Goal: Navigation & Orientation: Find specific page/section

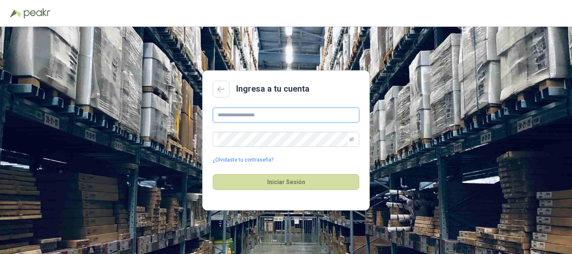
drag, startPoint x: 0, startPoint y: 0, endPoint x: 268, endPoint y: 111, distance: 290.0
click at [268, 111] on input "text" at bounding box center [286, 115] width 147 height 15
type input "**********"
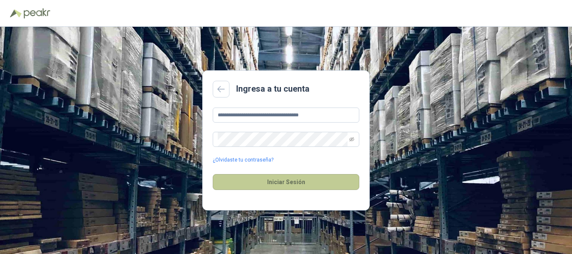
click at [281, 185] on button "Iniciar Sesión" at bounding box center [286, 182] width 147 height 16
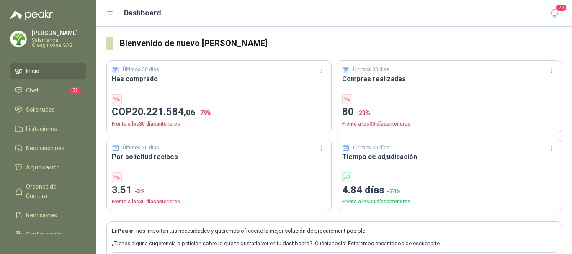
click at [52, 37] on div "Henry Benitez Salamanca Oleaginosas SAS" at bounding box center [59, 39] width 54 height 18
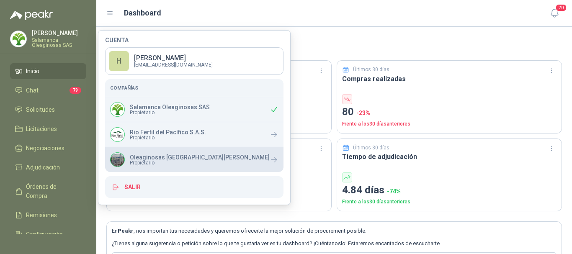
click at [142, 161] on span "Propietario" at bounding box center [200, 162] width 140 height 5
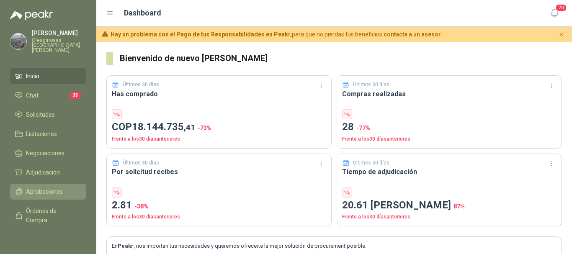
click at [49, 187] on span "Aprobaciones" at bounding box center [44, 191] width 37 height 9
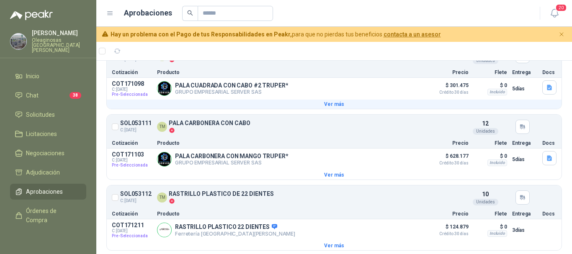
scroll to position [484, 0]
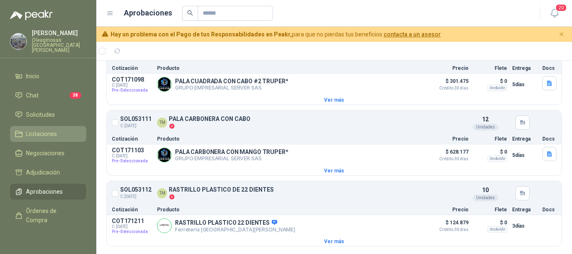
click at [43, 129] on span "Licitaciones" at bounding box center [41, 133] width 31 height 9
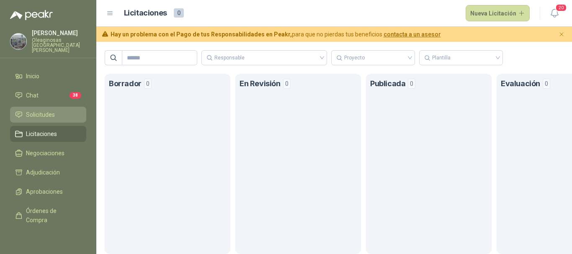
click at [54, 110] on span "Solicitudes" at bounding box center [40, 114] width 29 height 9
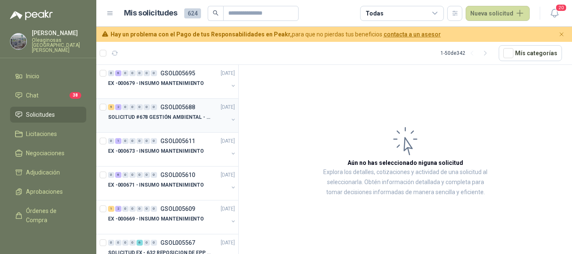
scroll to position [42, 0]
